Goal: Transaction & Acquisition: Subscribe to service/newsletter

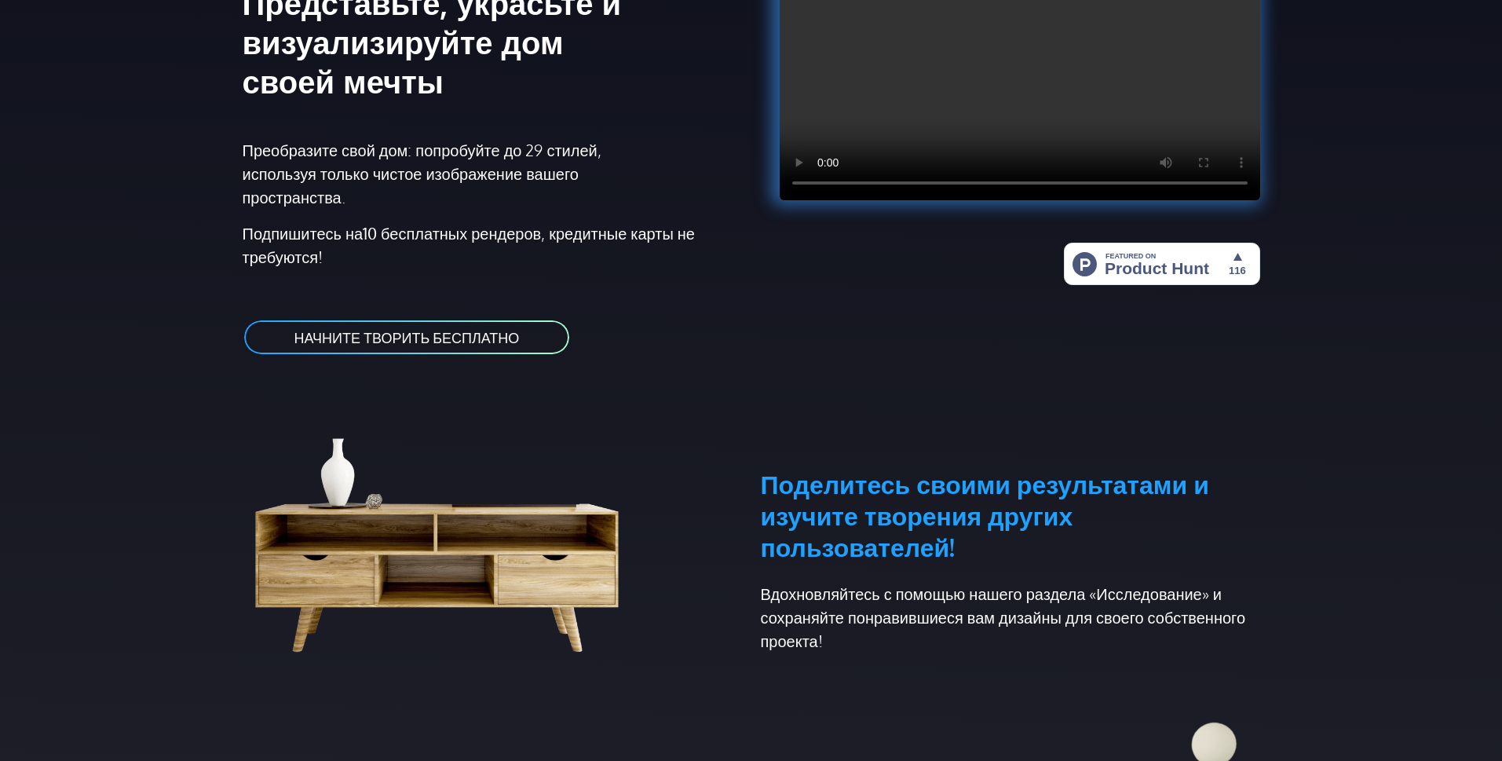
scroll to position [236, 0]
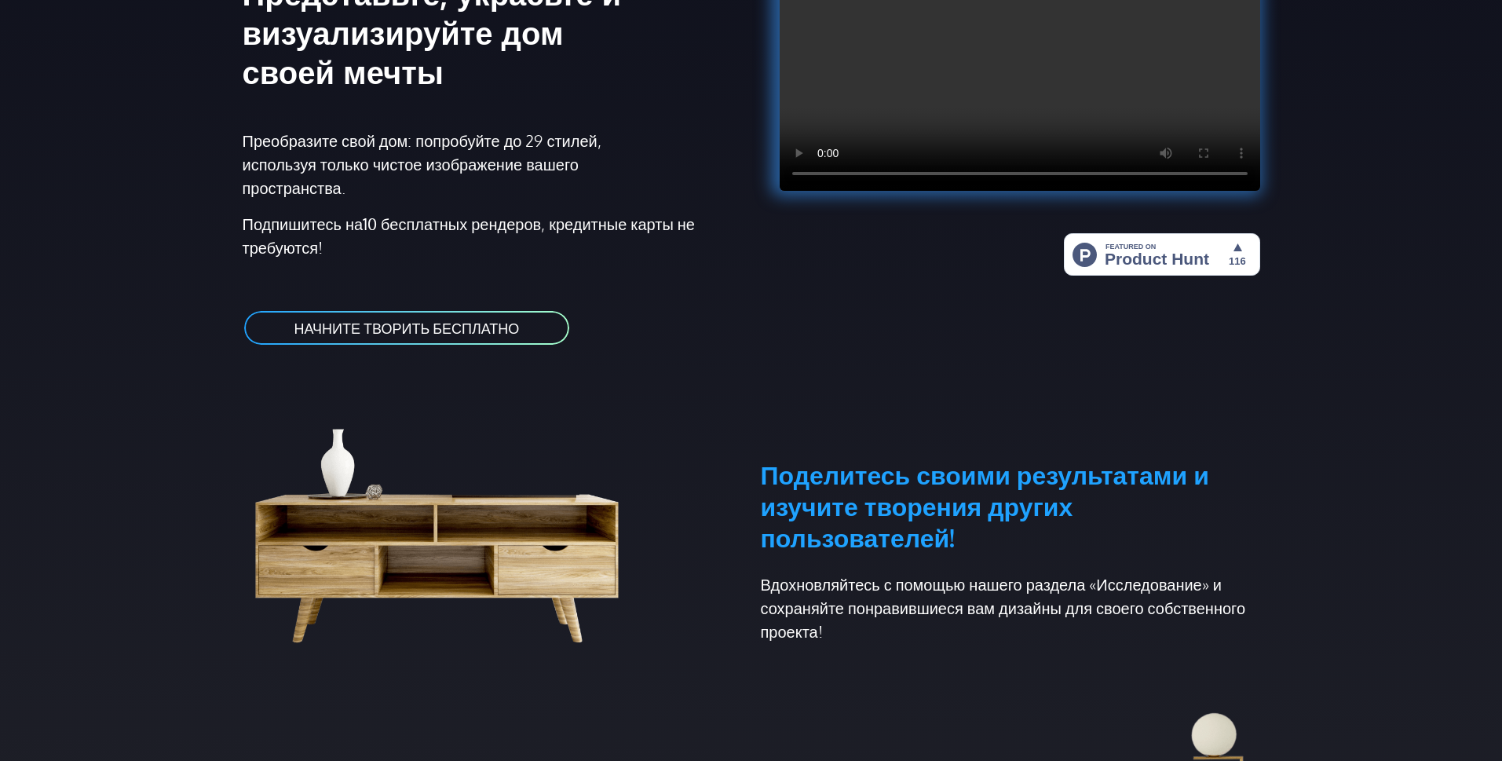
click at [466, 327] on font "НАЧНИТЕ ТВОРИТЬ БЕСПЛАТНО" at bounding box center [406, 328] width 225 height 17
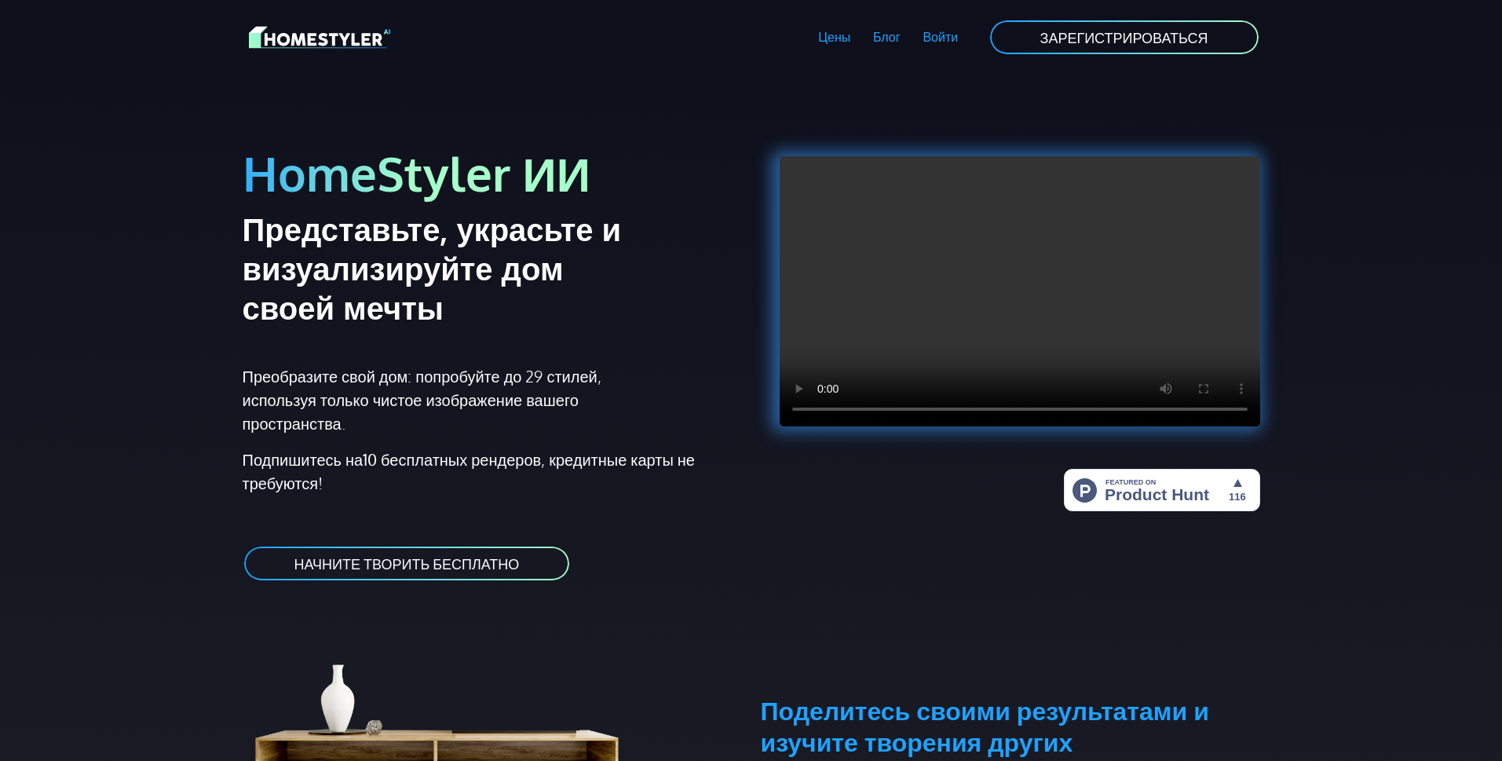
click at [474, 565] on font "НАЧНИТЕ ТВОРИТЬ БЕСПЛАТНО" at bounding box center [406, 563] width 225 height 17
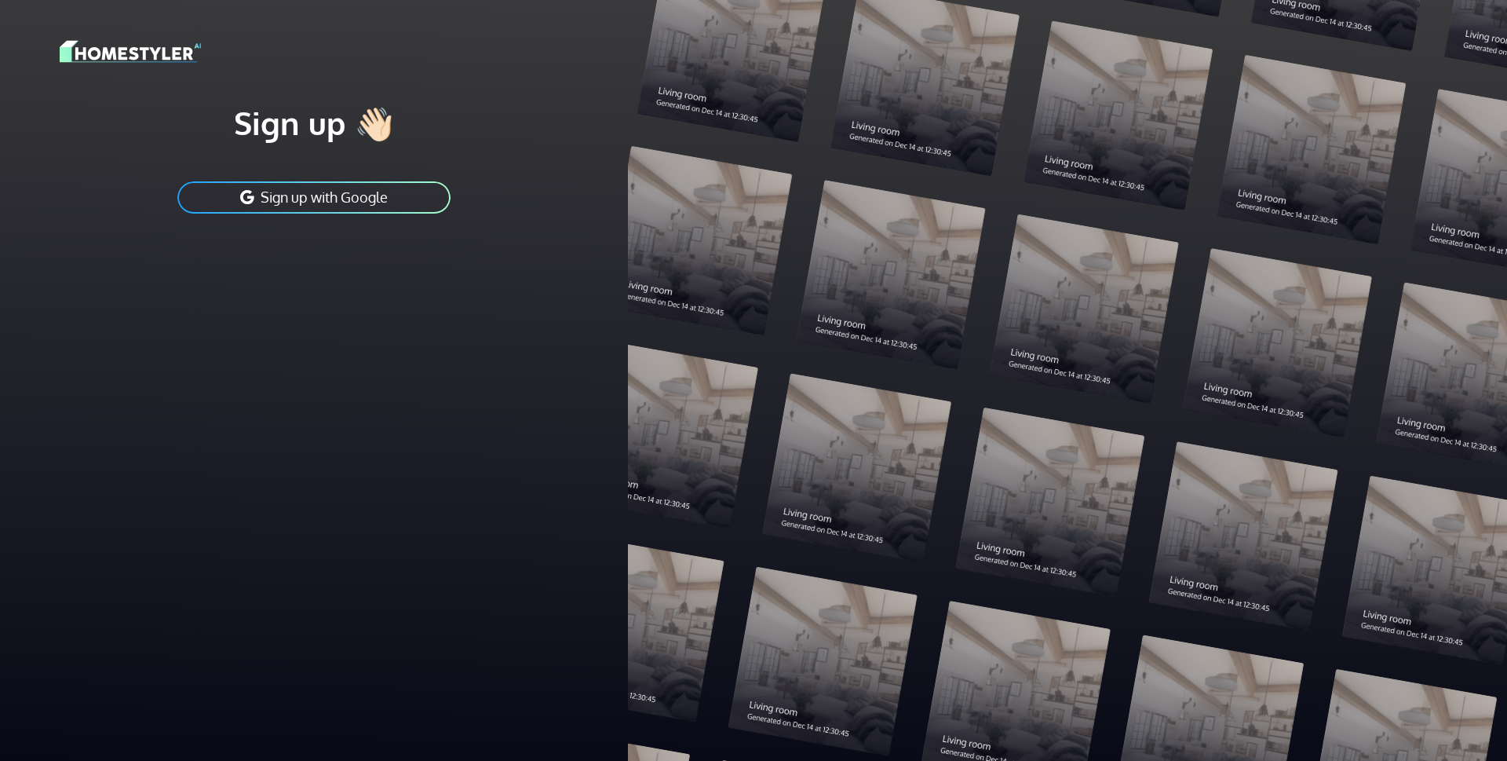
click at [309, 197] on button "Sign up with Google" at bounding box center [314, 197] width 276 height 35
